Goal: Task Accomplishment & Management: Use online tool/utility

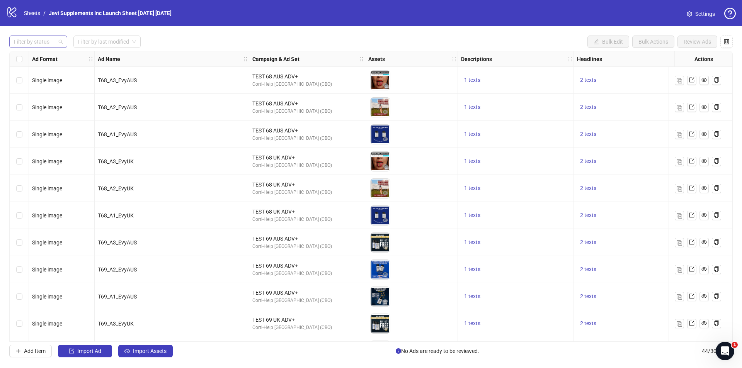
click at [39, 37] on div at bounding box center [34, 41] width 47 height 11
click at [41, 80] on div "Error" at bounding box center [38, 82] width 46 height 9
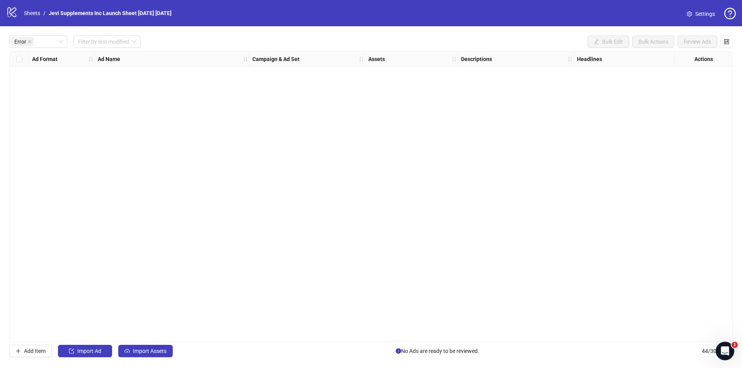
click at [174, 37] on div "Error Filter by last modified Bulk Edit Bulk Actions Review Ads" at bounding box center [370, 42] width 723 height 12
